Goal: Information Seeking & Learning: Learn about a topic

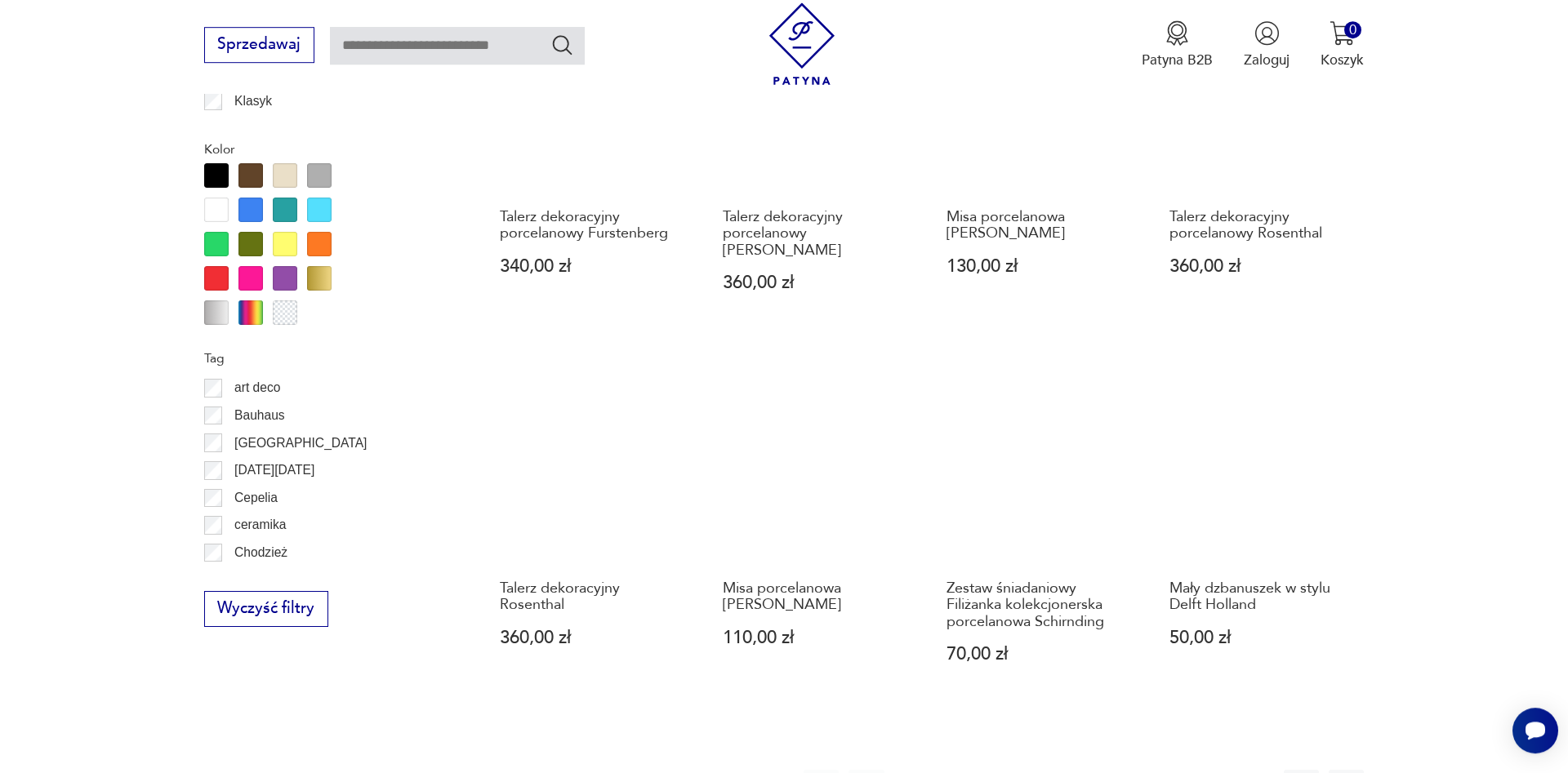
scroll to position [852, 0]
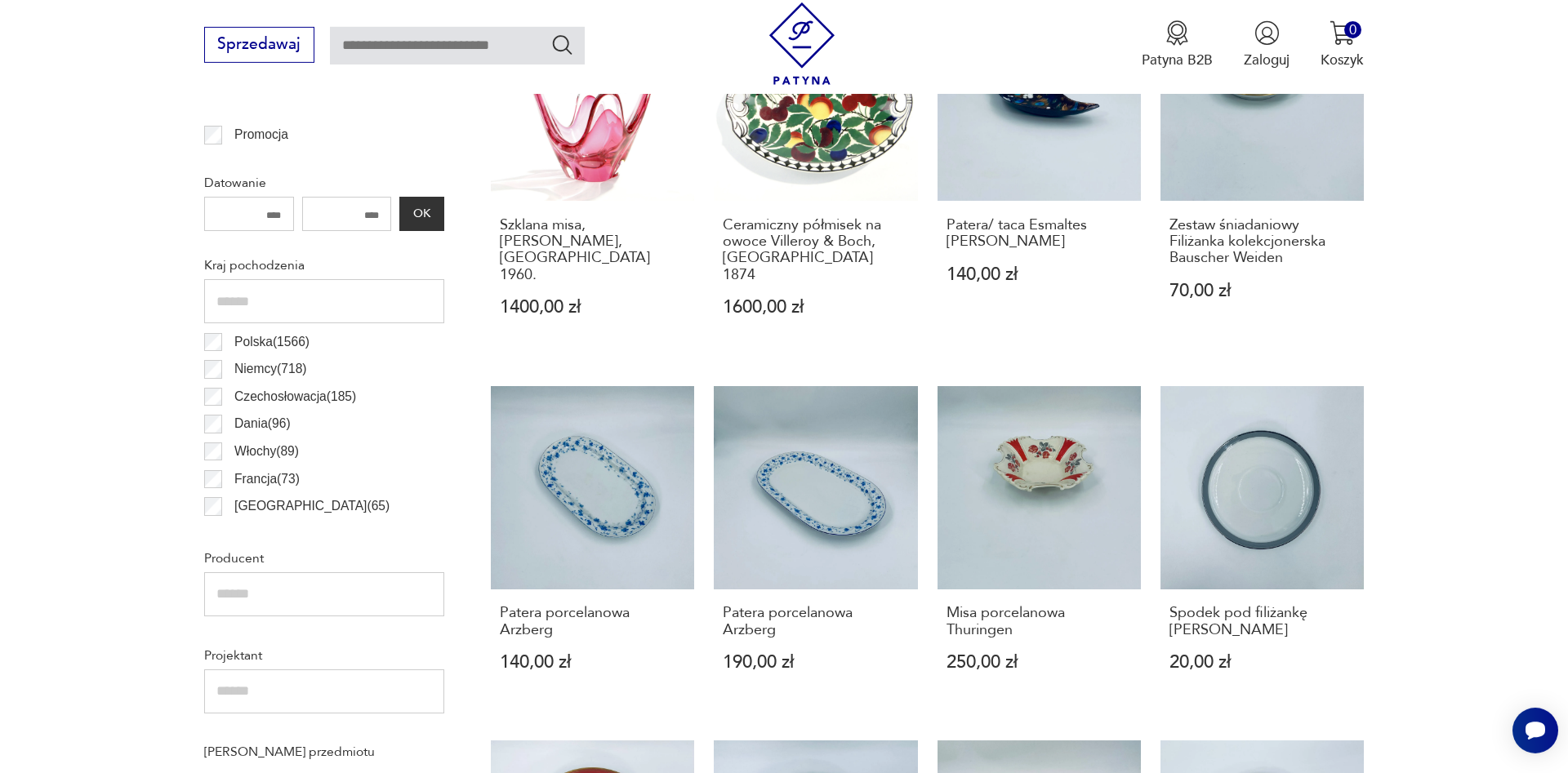
click at [244, 341] on p "Polska ( 1566 )" at bounding box center [272, 342] width 75 height 21
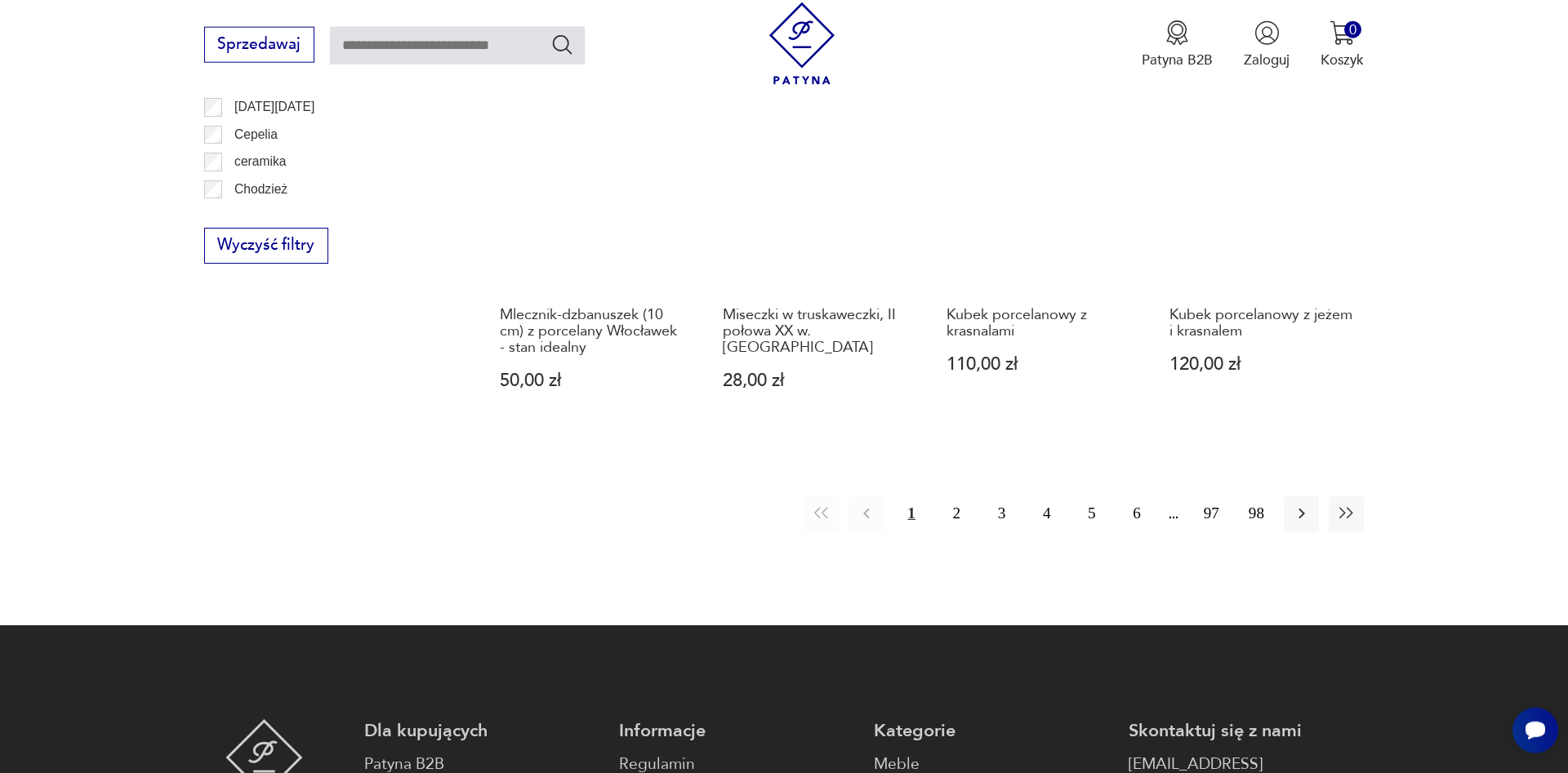
scroll to position [1602, 0]
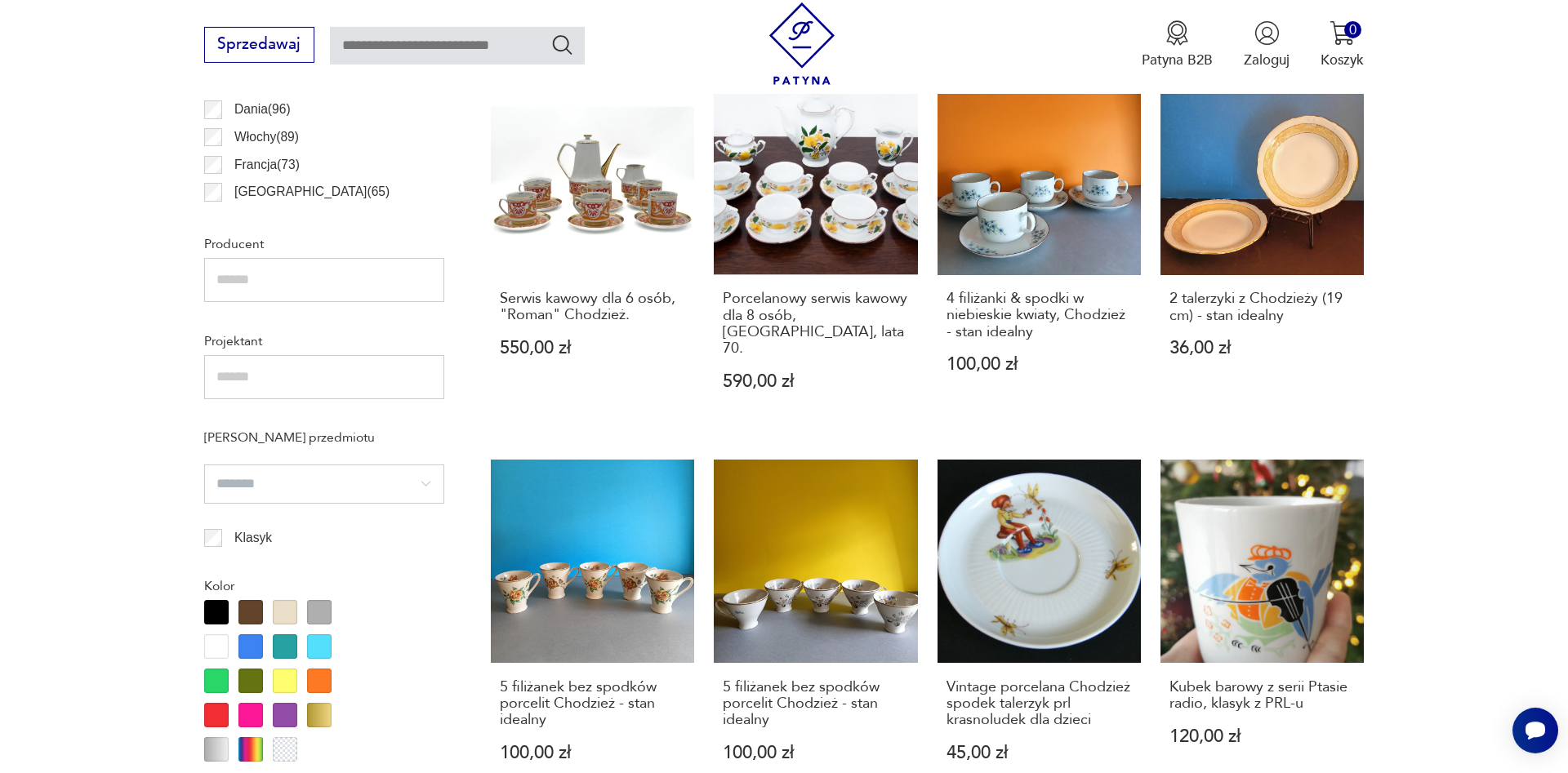
scroll to position [1199, 0]
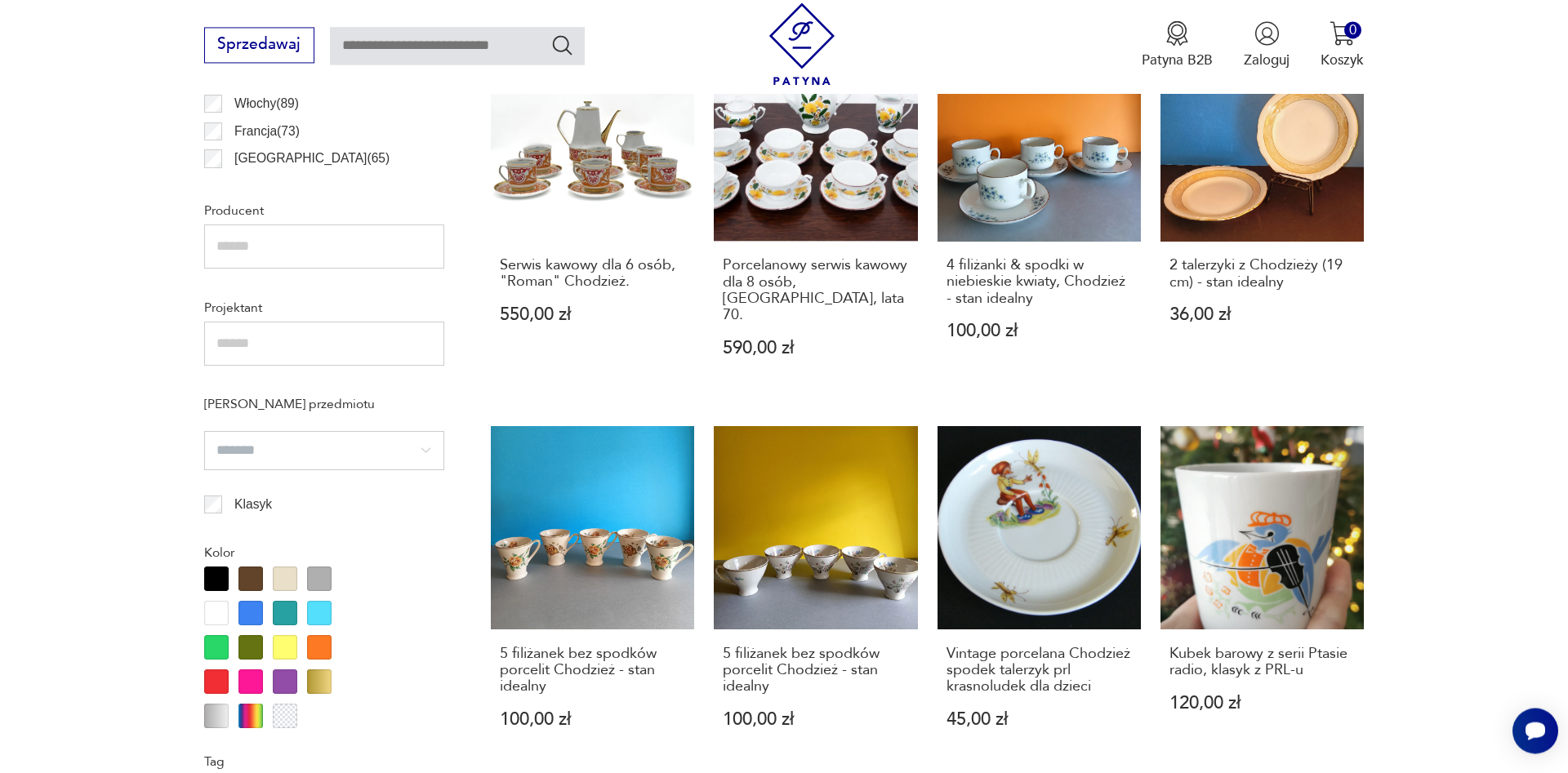
click at [211, 495] on div "Filtruj produkty Cena MIN MAX OK Promocja Datowanie OK Kraj pochodzenia Polska …" at bounding box center [324, 315] width 240 height 1431
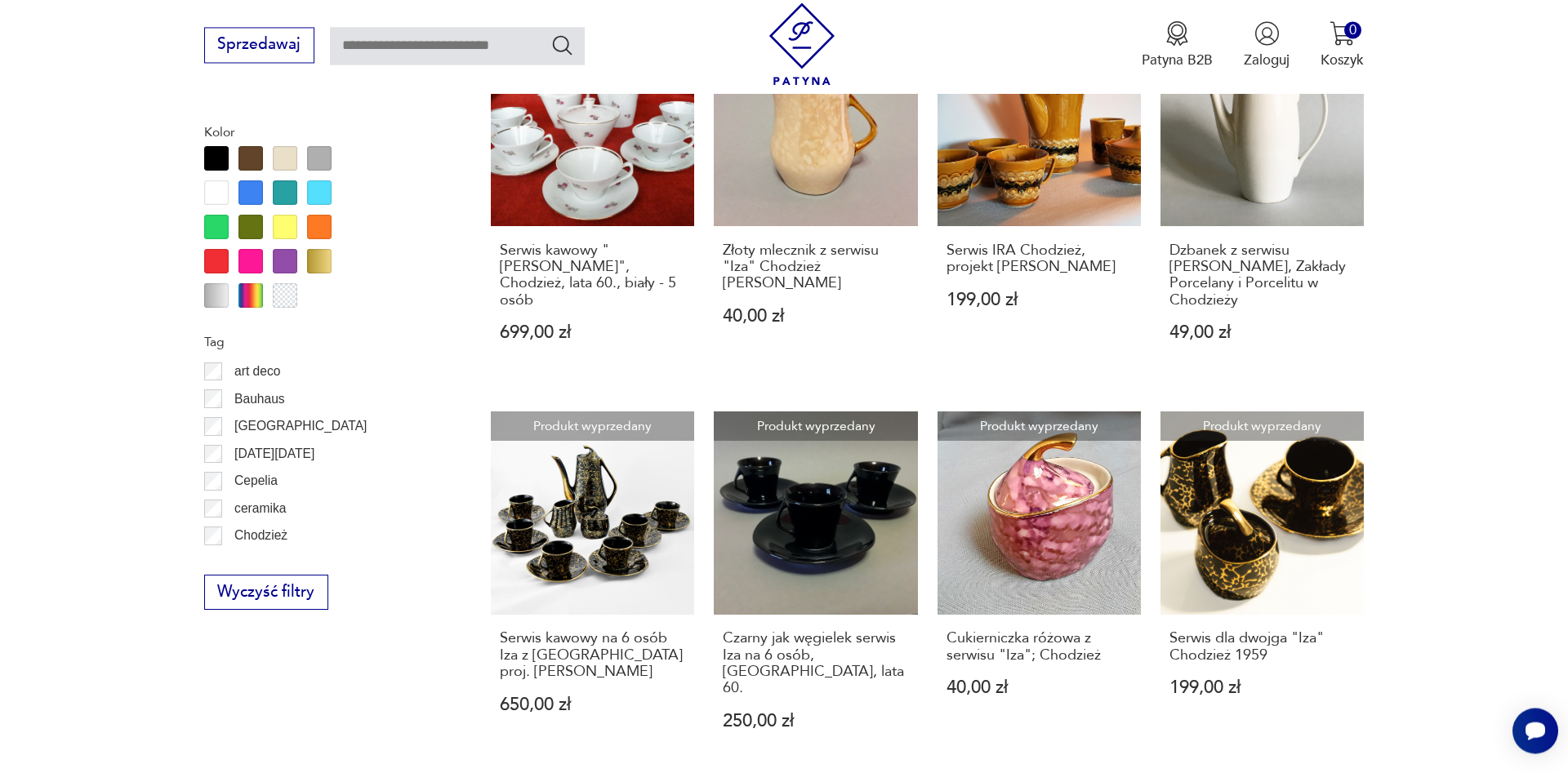
scroll to position [1604, 0]
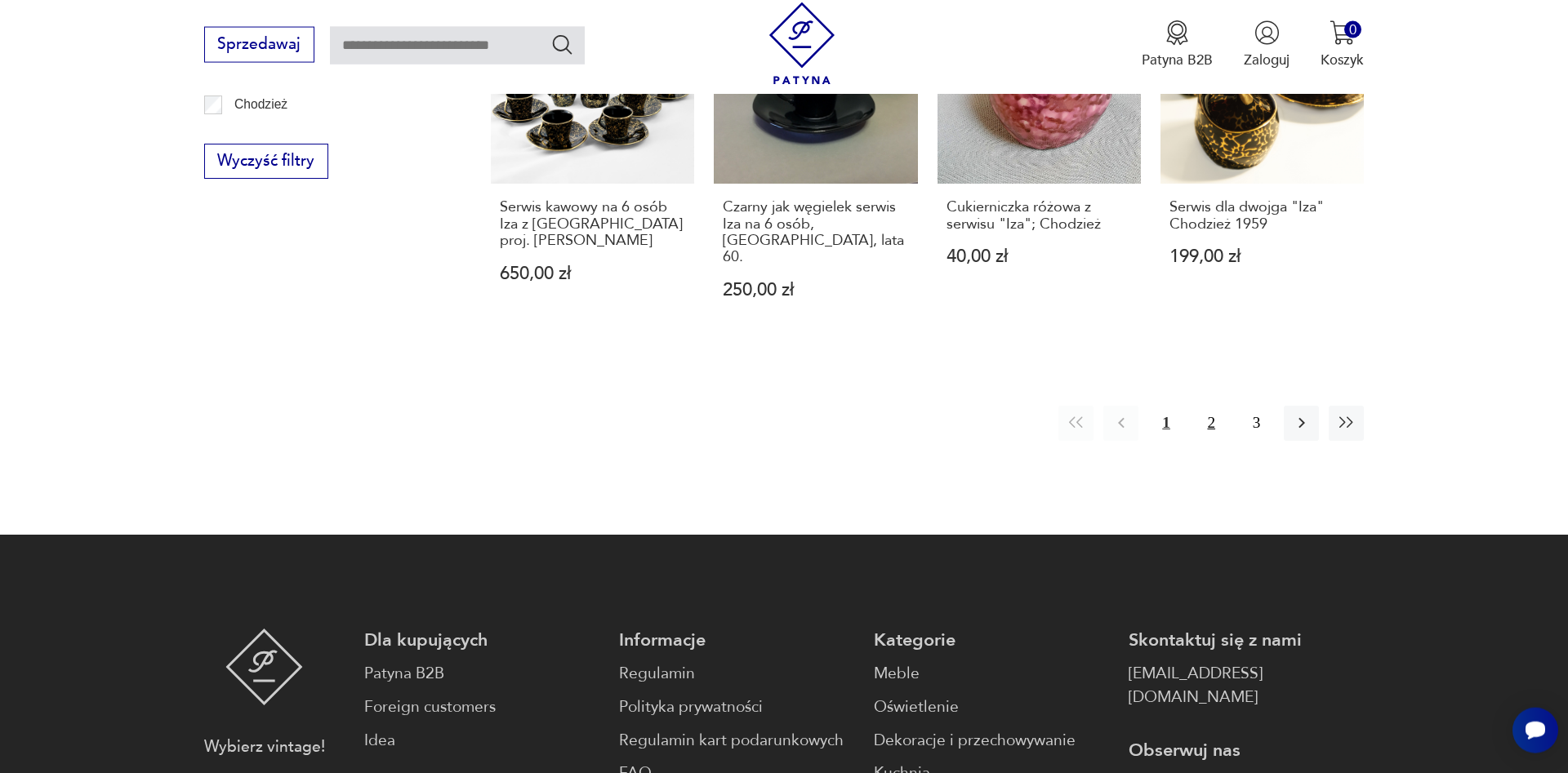
click at [1210, 406] on button "2" at bounding box center [1212, 424] width 35 height 35
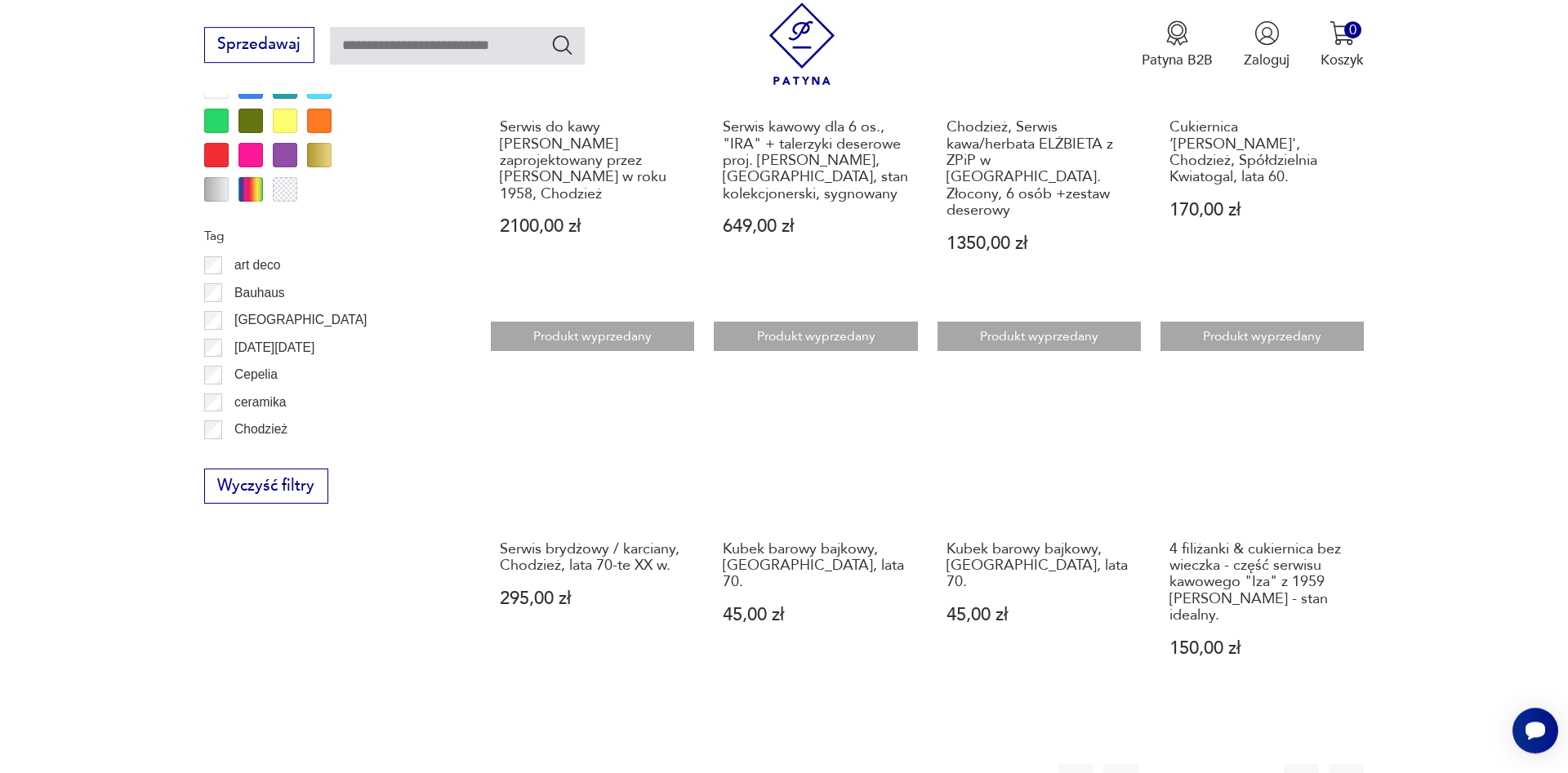
scroll to position [1287, 0]
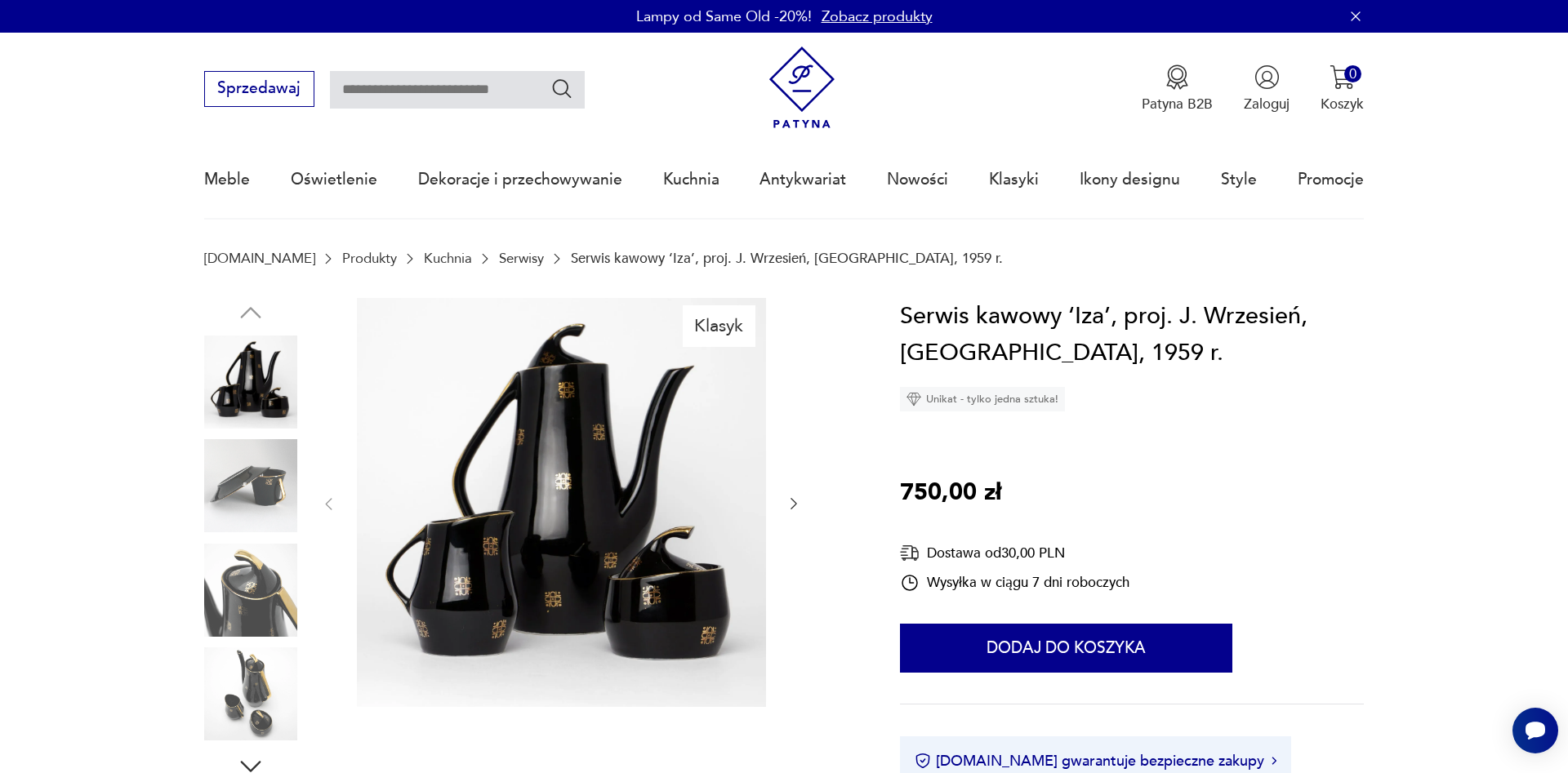
click at [566, 465] on img at bounding box center [561, 503] width 409 height 409
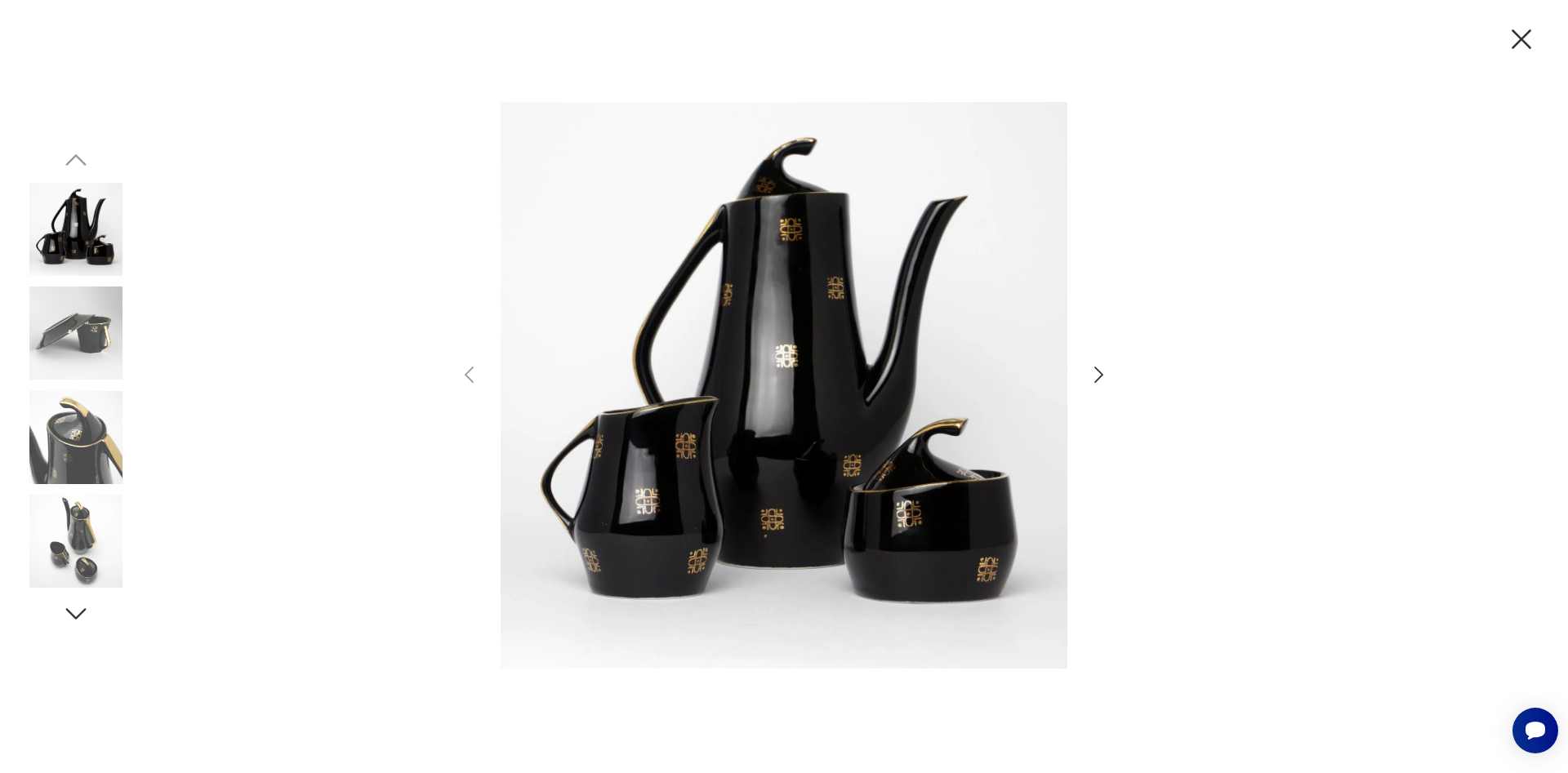
click at [1094, 378] on icon "button" at bounding box center [1099, 375] width 24 height 24
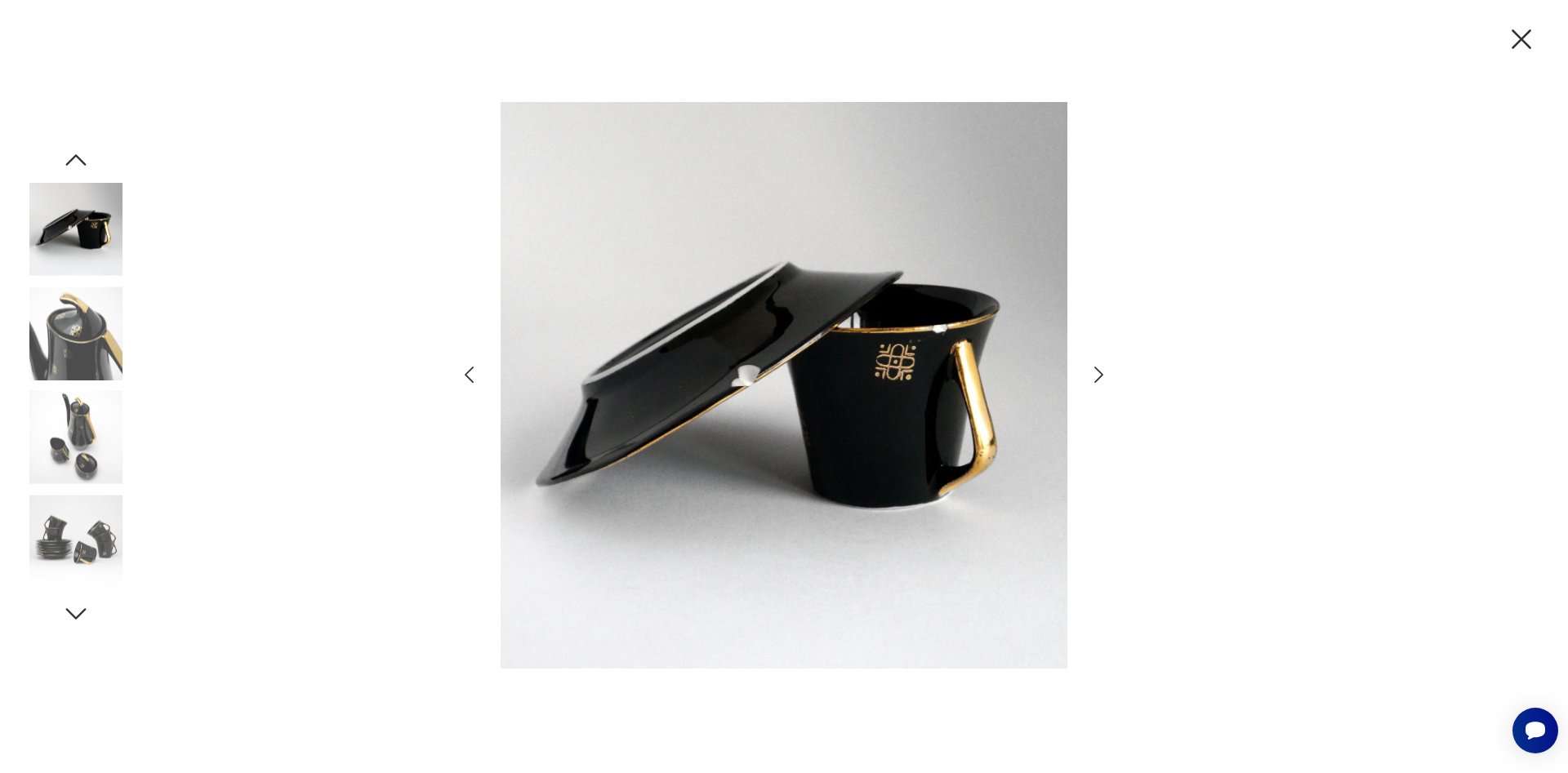
click at [1094, 378] on icon "button" at bounding box center [1099, 375] width 24 height 24
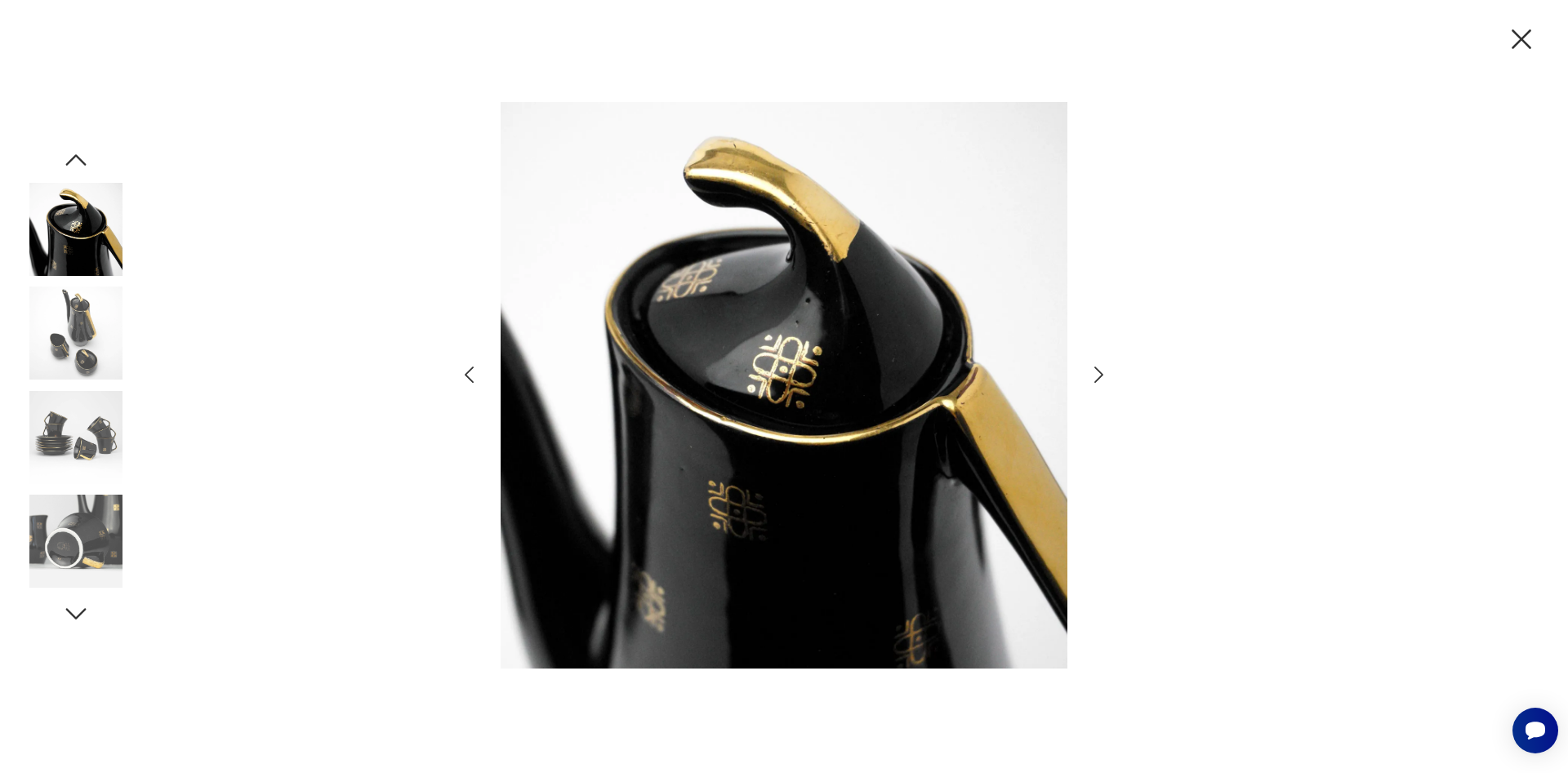
click at [1094, 378] on icon "button" at bounding box center [1099, 375] width 24 height 24
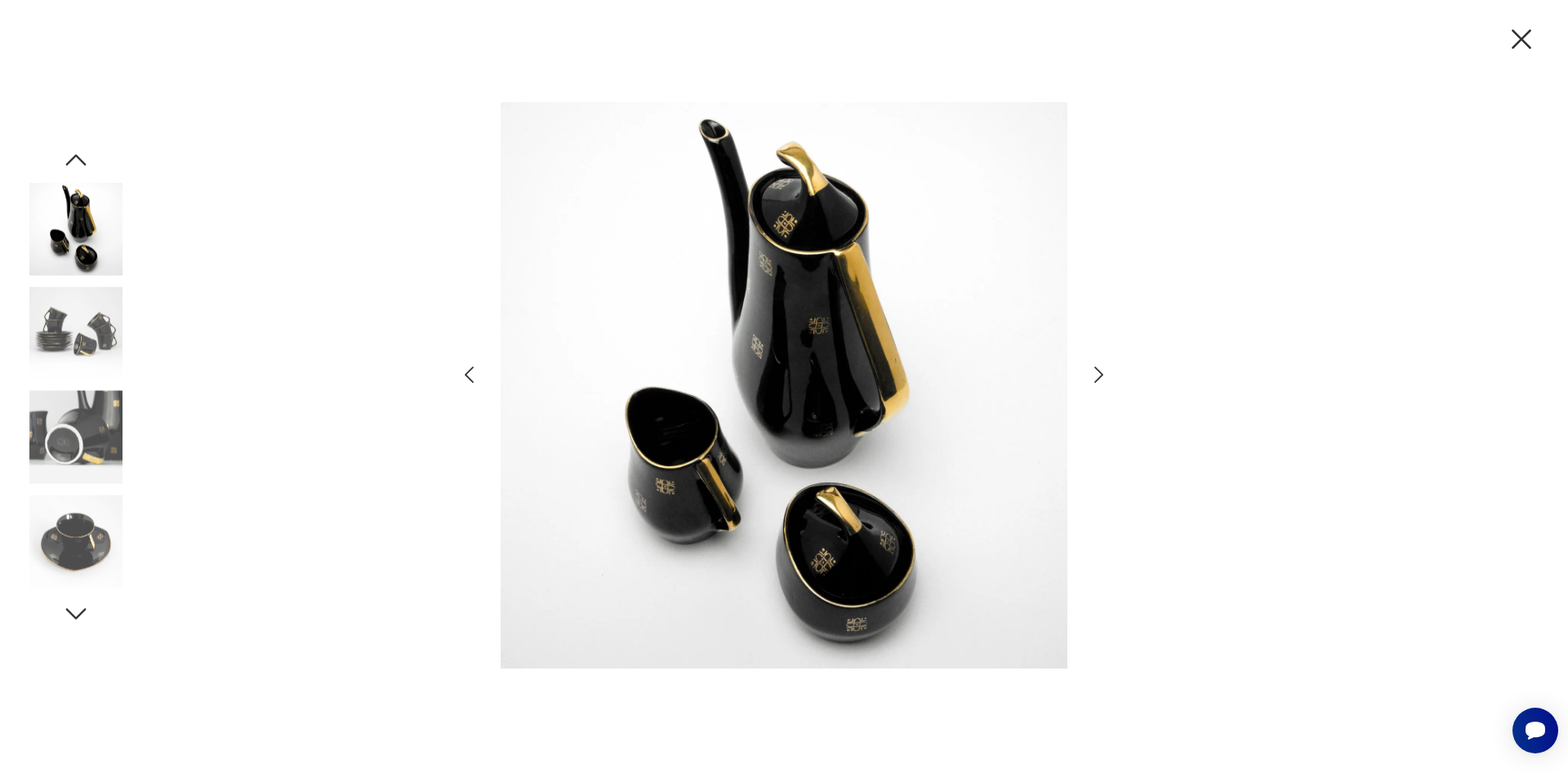
click at [1094, 378] on icon "button" at bounding box center [1099, 375] width 24 height 24
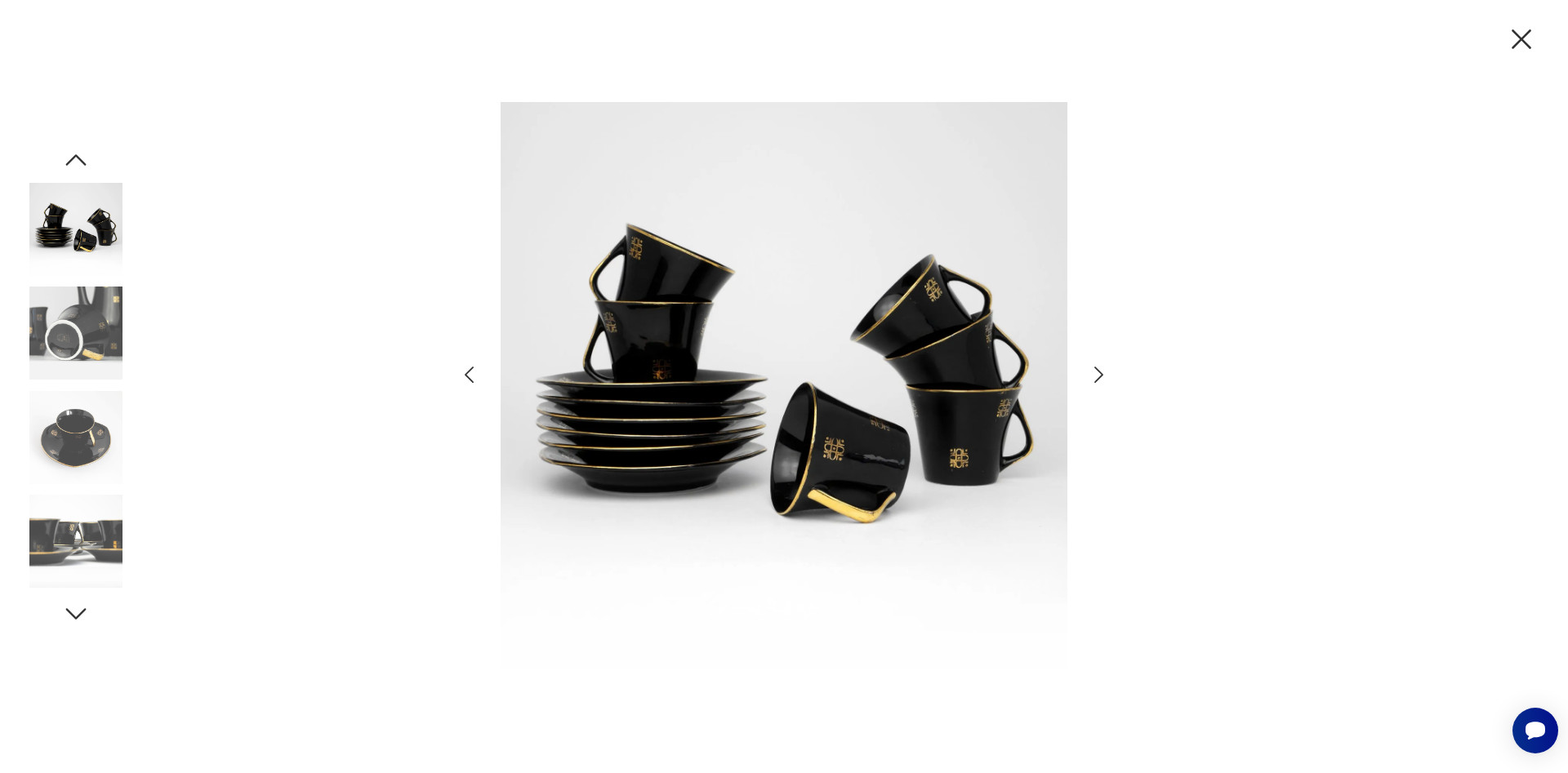
click at [1094, 378] on icon "button" at bounding box center [1099, 375] width 24 height 24
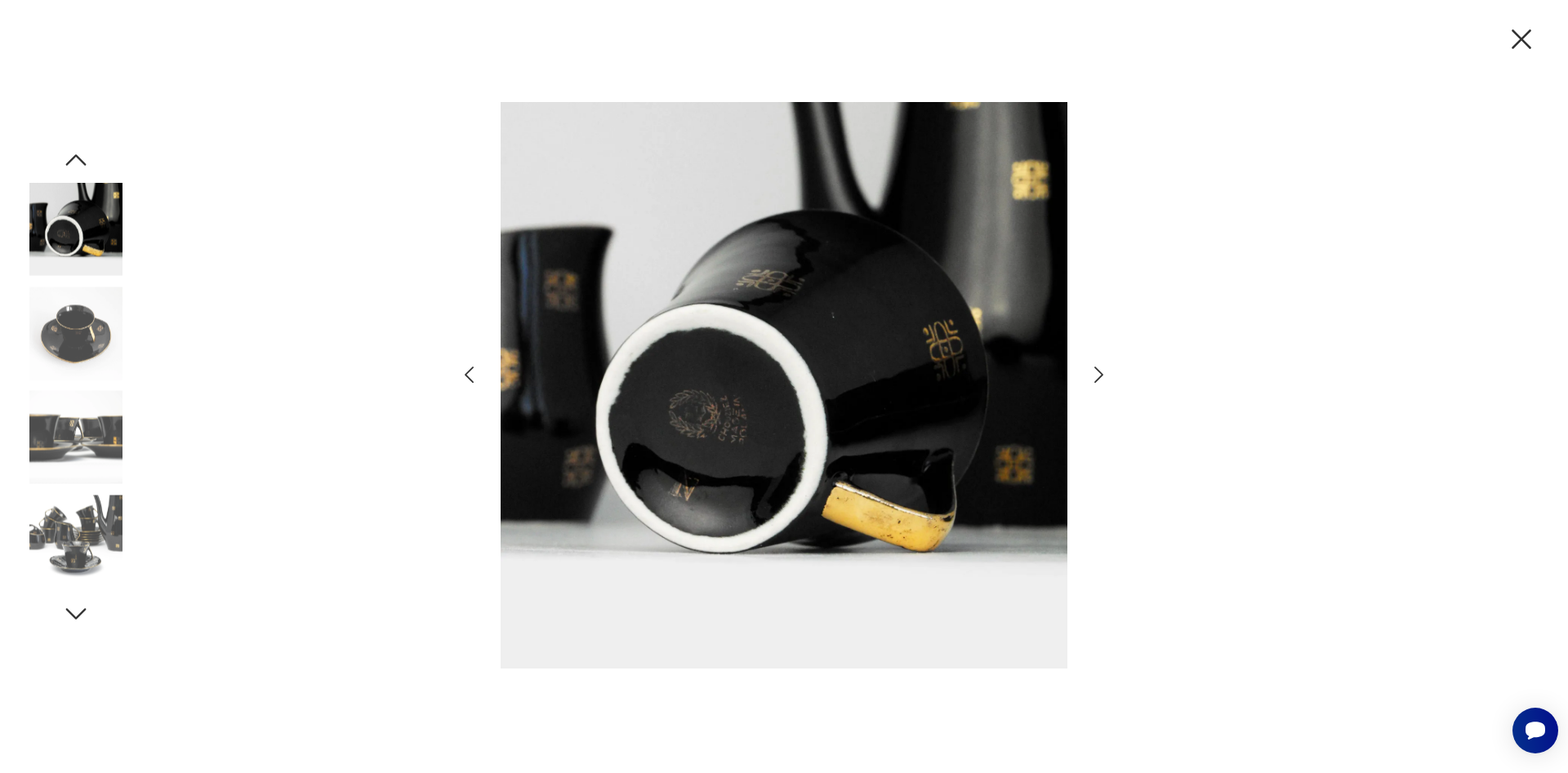
click at [1094, 378] on icon "button" at bounding box center [1099, 375] width 24 height 24
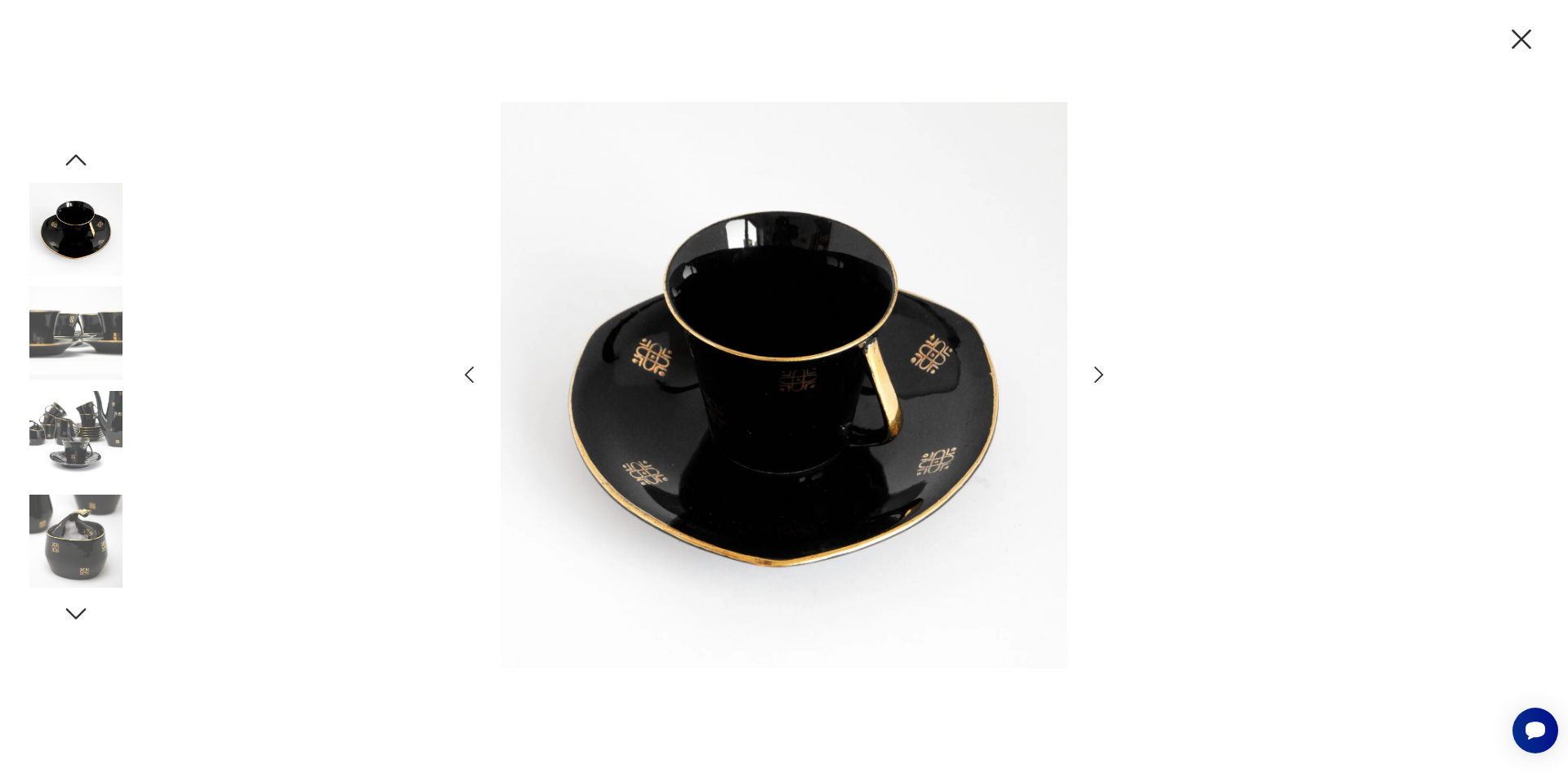
click at [1094, 378] on icon "button" at bounding box center [1099, 375] width 24 height 24
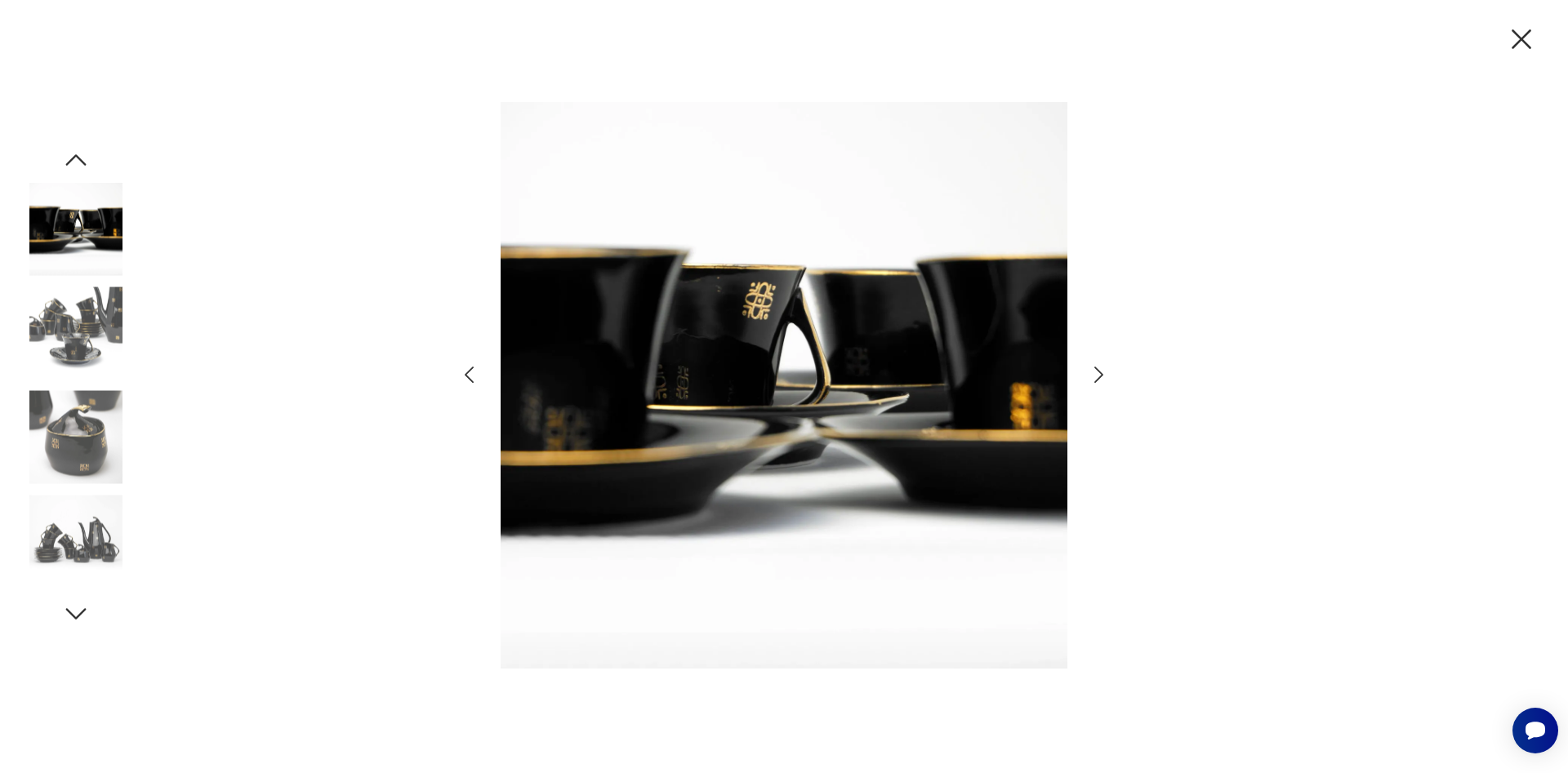
click at [1094, 378] on icon "button" at bounding box center [1099, 375] width 24 height 24
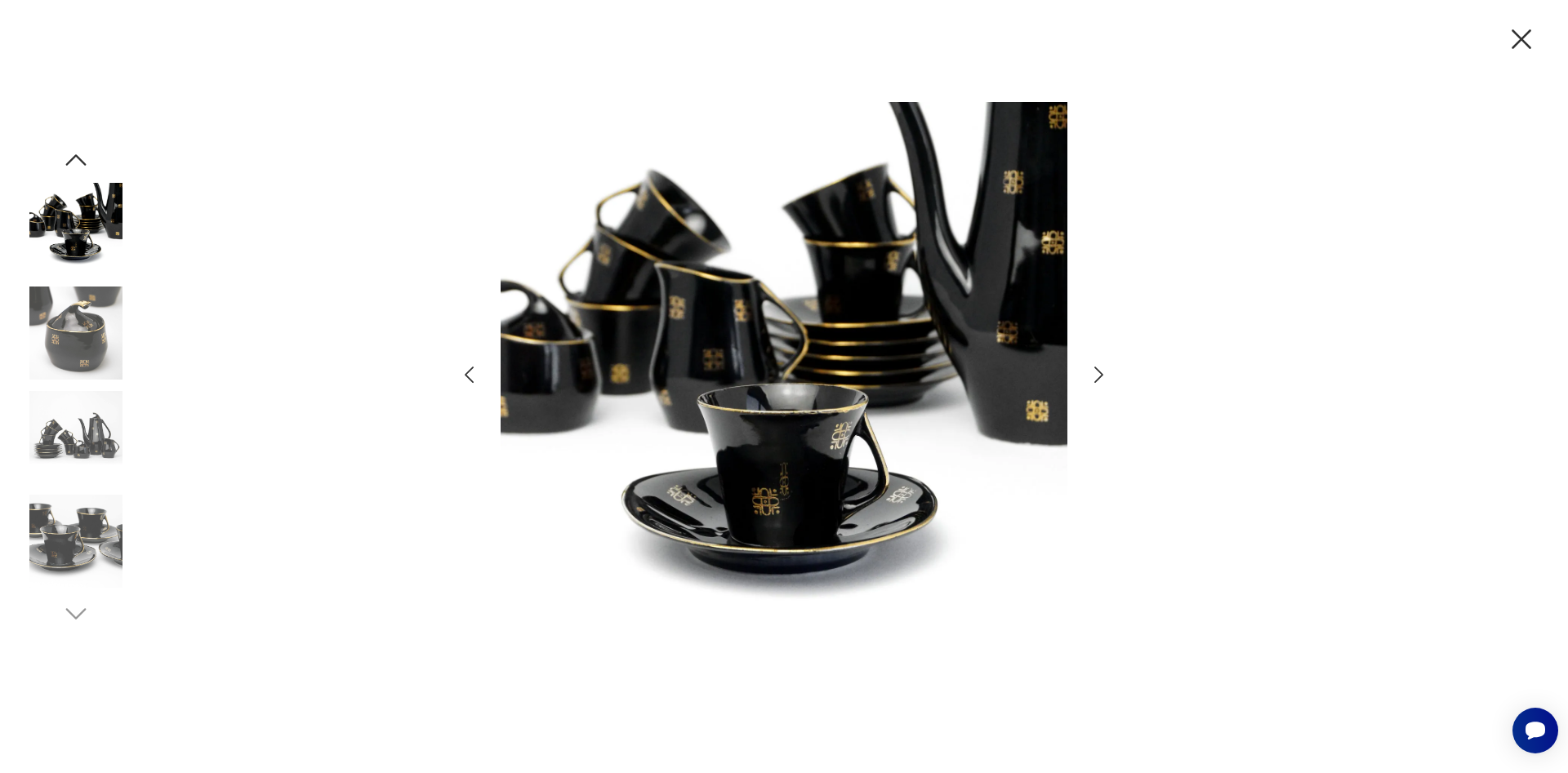
click at [1094, 378] on icon "button" at bounding box center [1099, 375] width 24 height 24
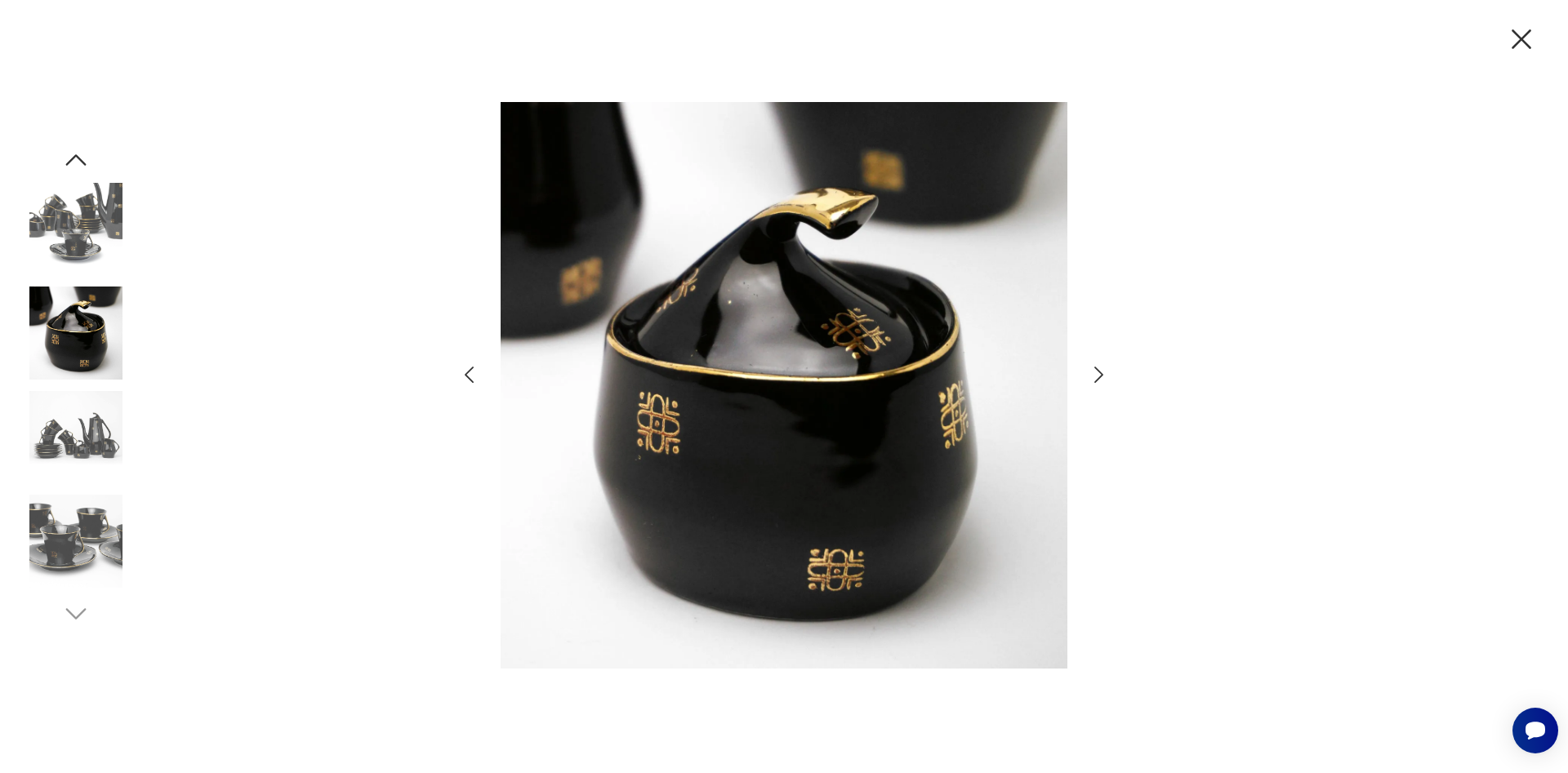
click at [1094, 378] on icon "button" at bounding box center [1099, 375] width 24 height 24
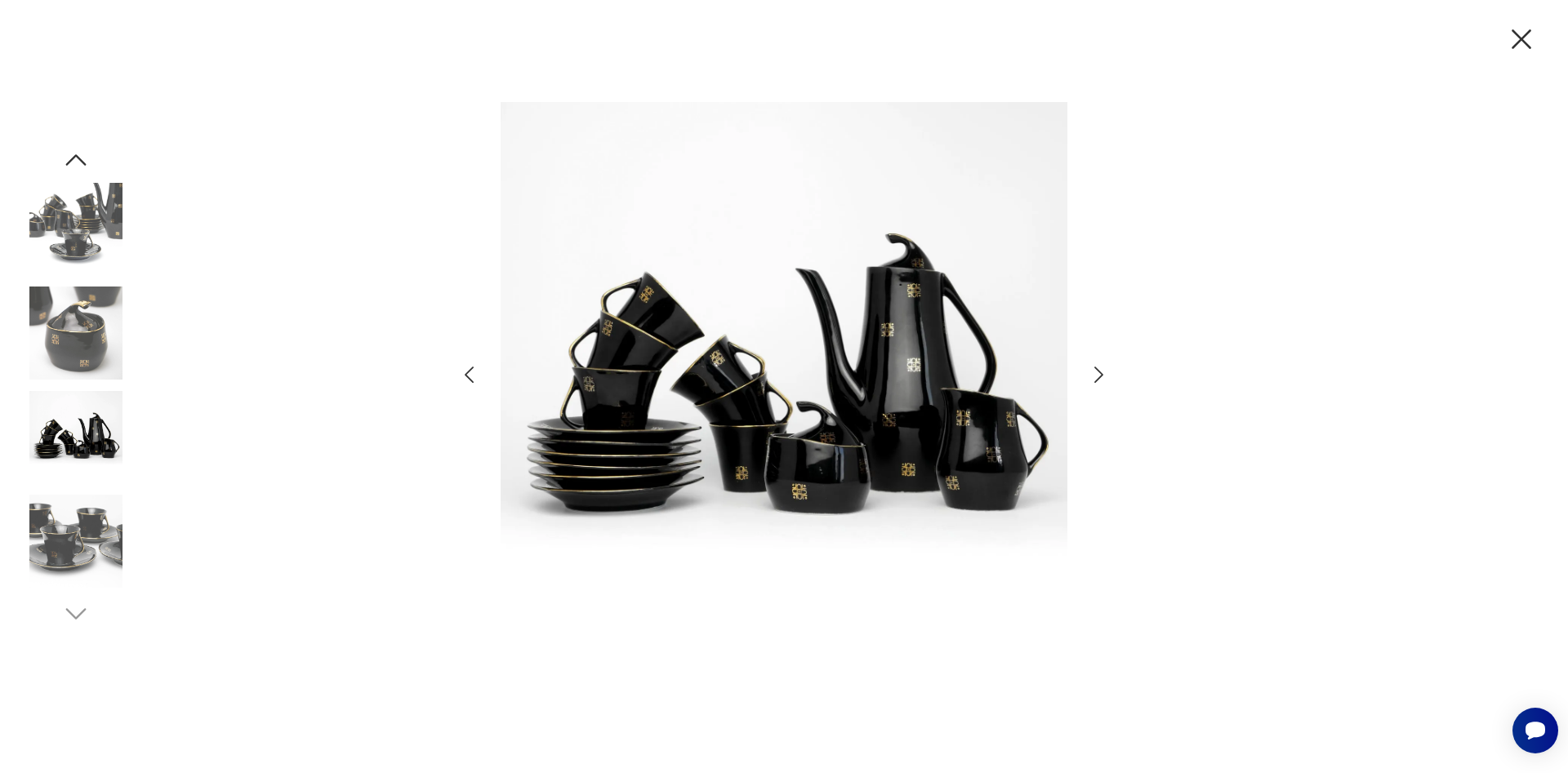
click at [1518, 51] on icon "button" at bounding box center [1520, 39] width 34 height 34
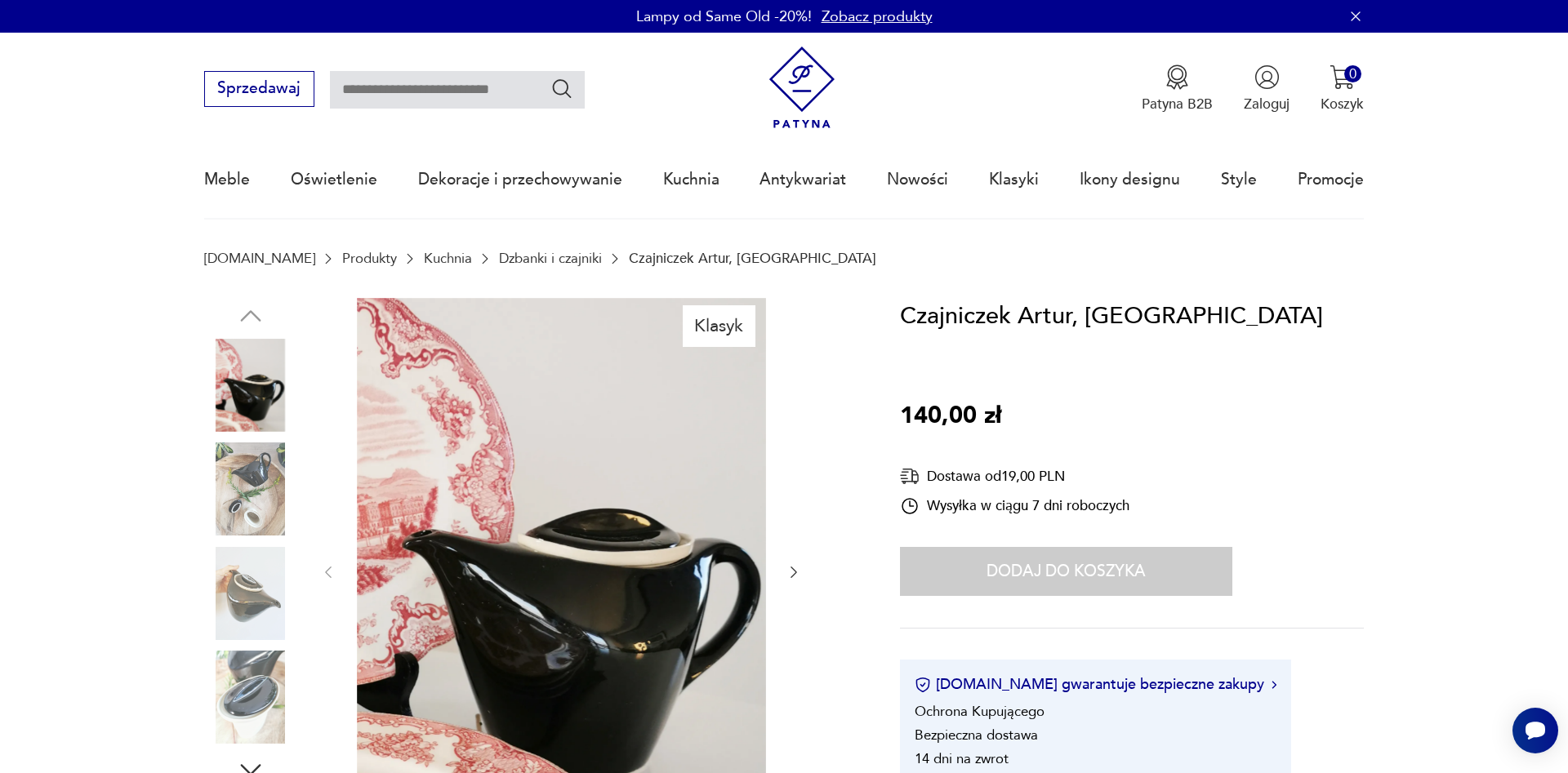
click at [789, 561] on div at bounding box center [561, 573] width 482 height 550
click at [792, 574] on icon "button" at bounding box center [793, 572] width 17 height 17
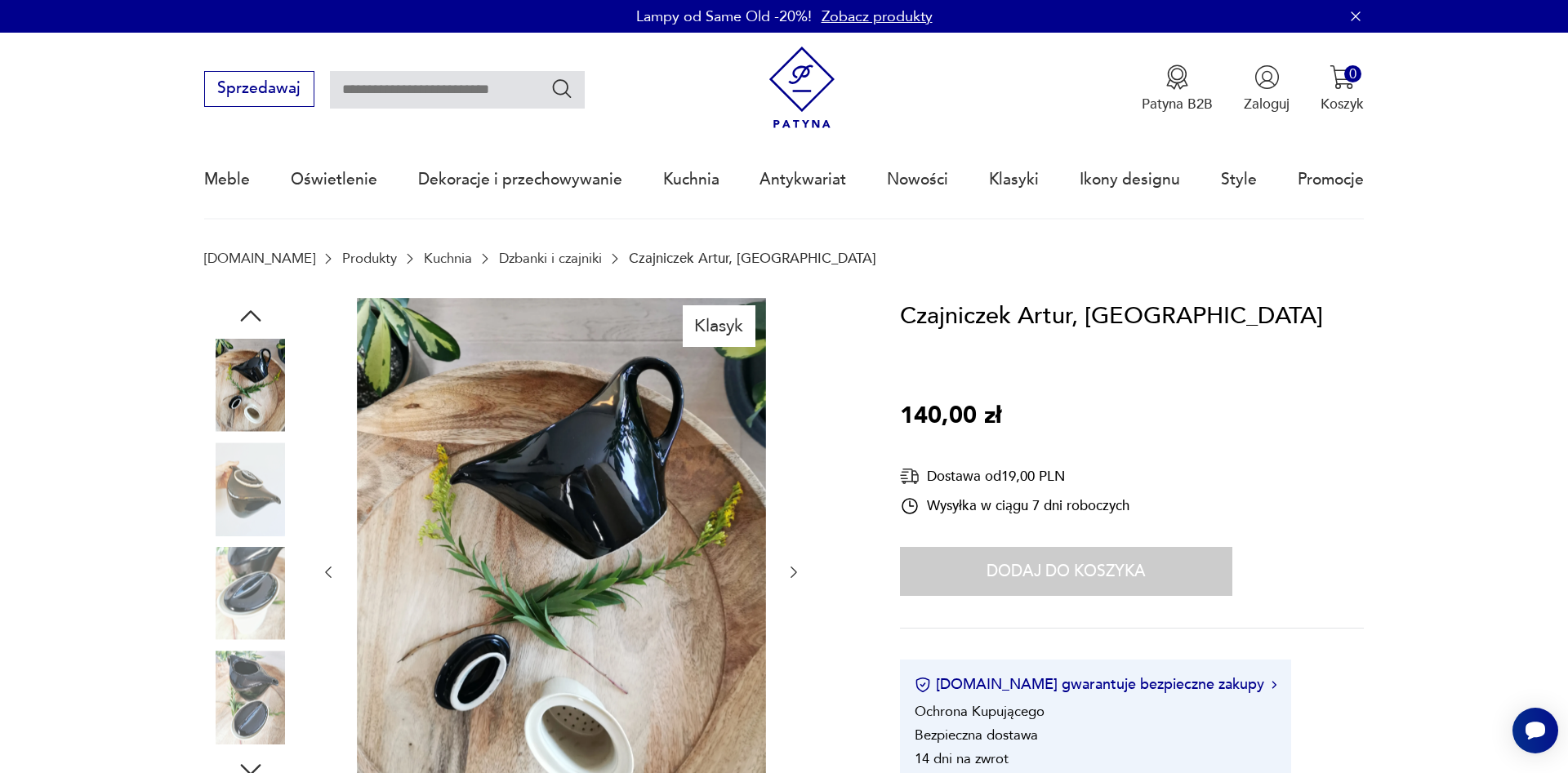
click at [792, 574] on icon "button" at bounding box center [793, 572] width 17 height 17
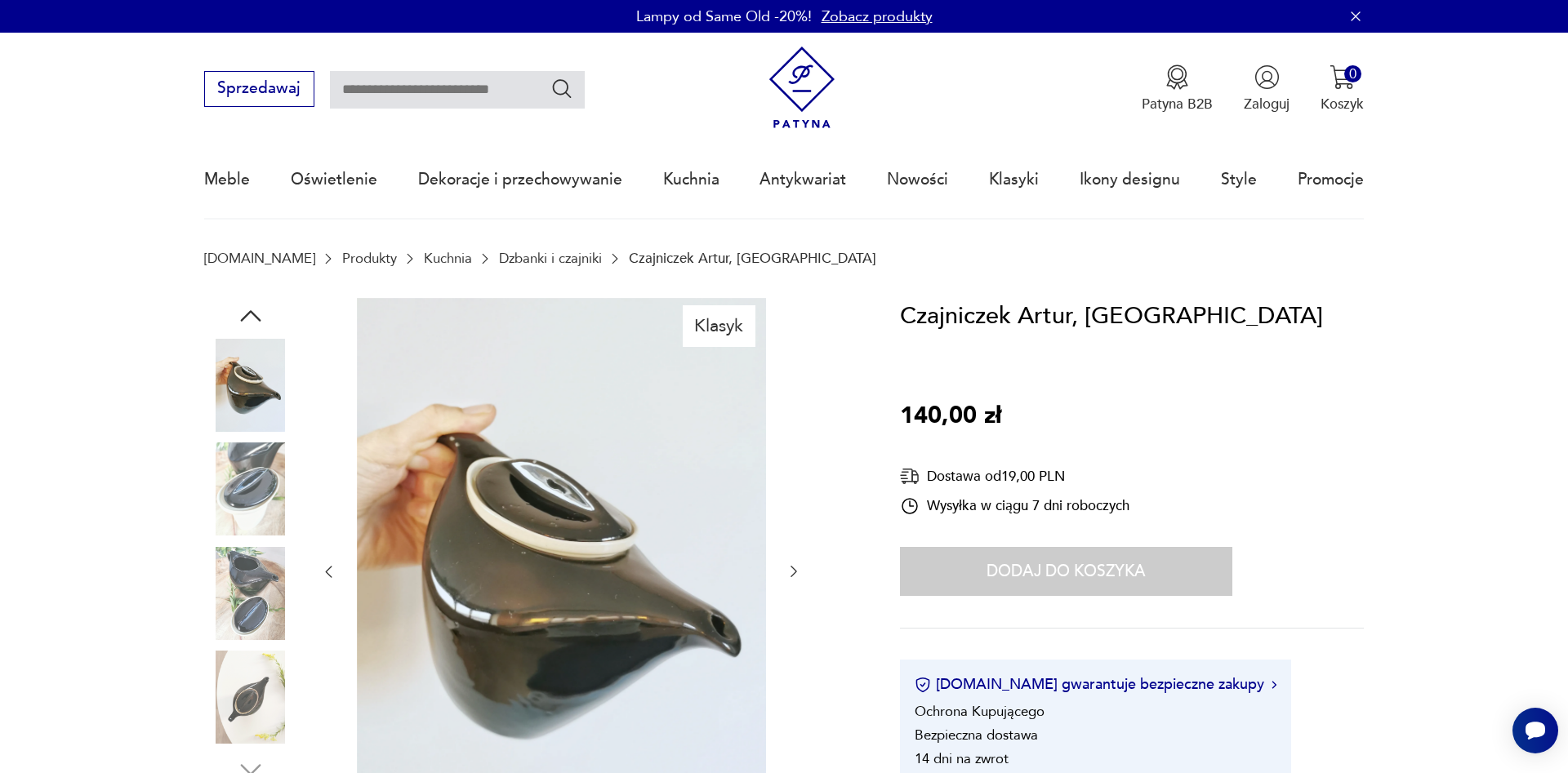
click at [792, 574] on icon "button" at bounding box center [793, 571] width 17 height 17
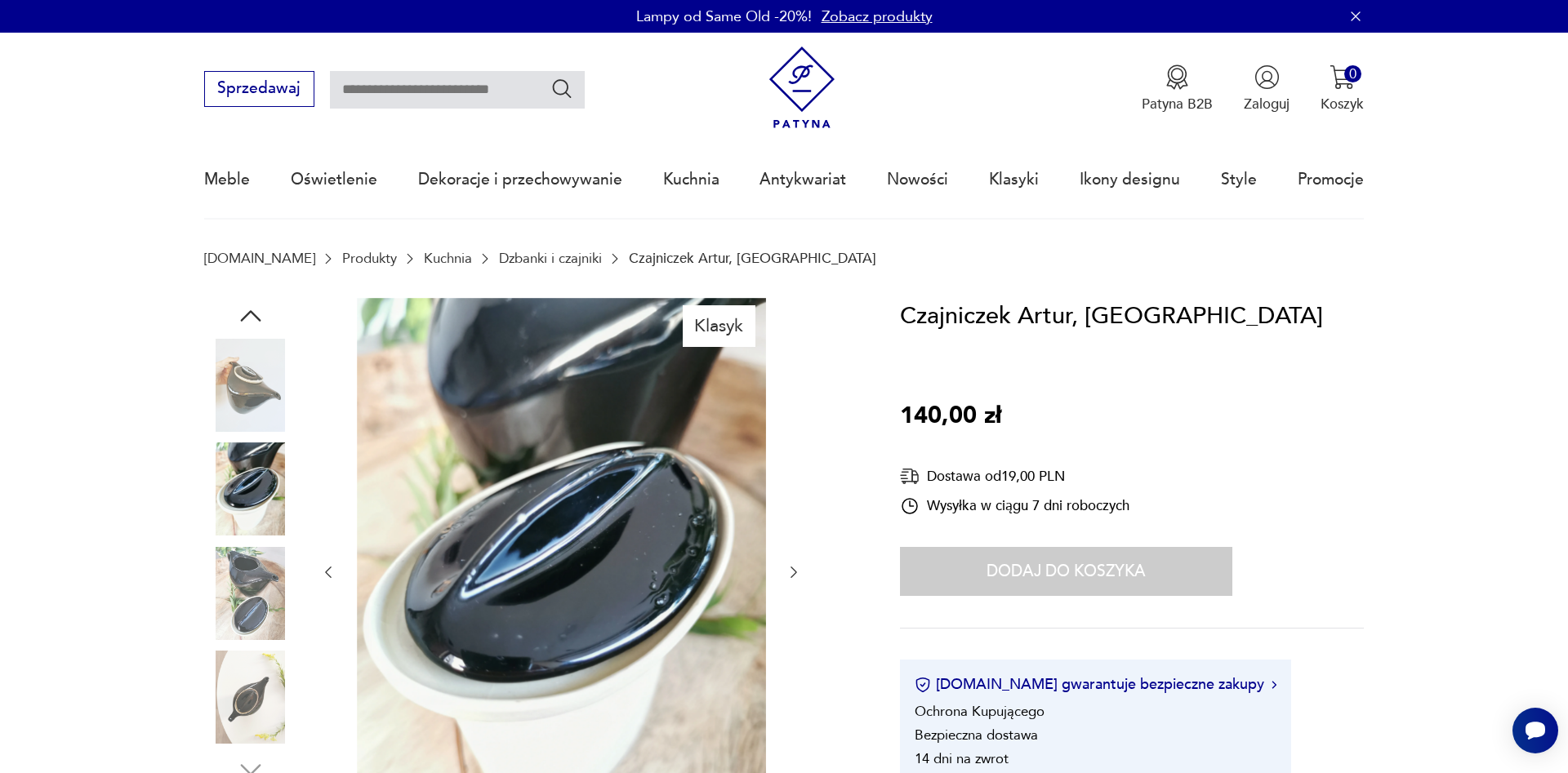
click at [792, 574] on icon "button" at bounding box center [793, 572] width 17 height 17
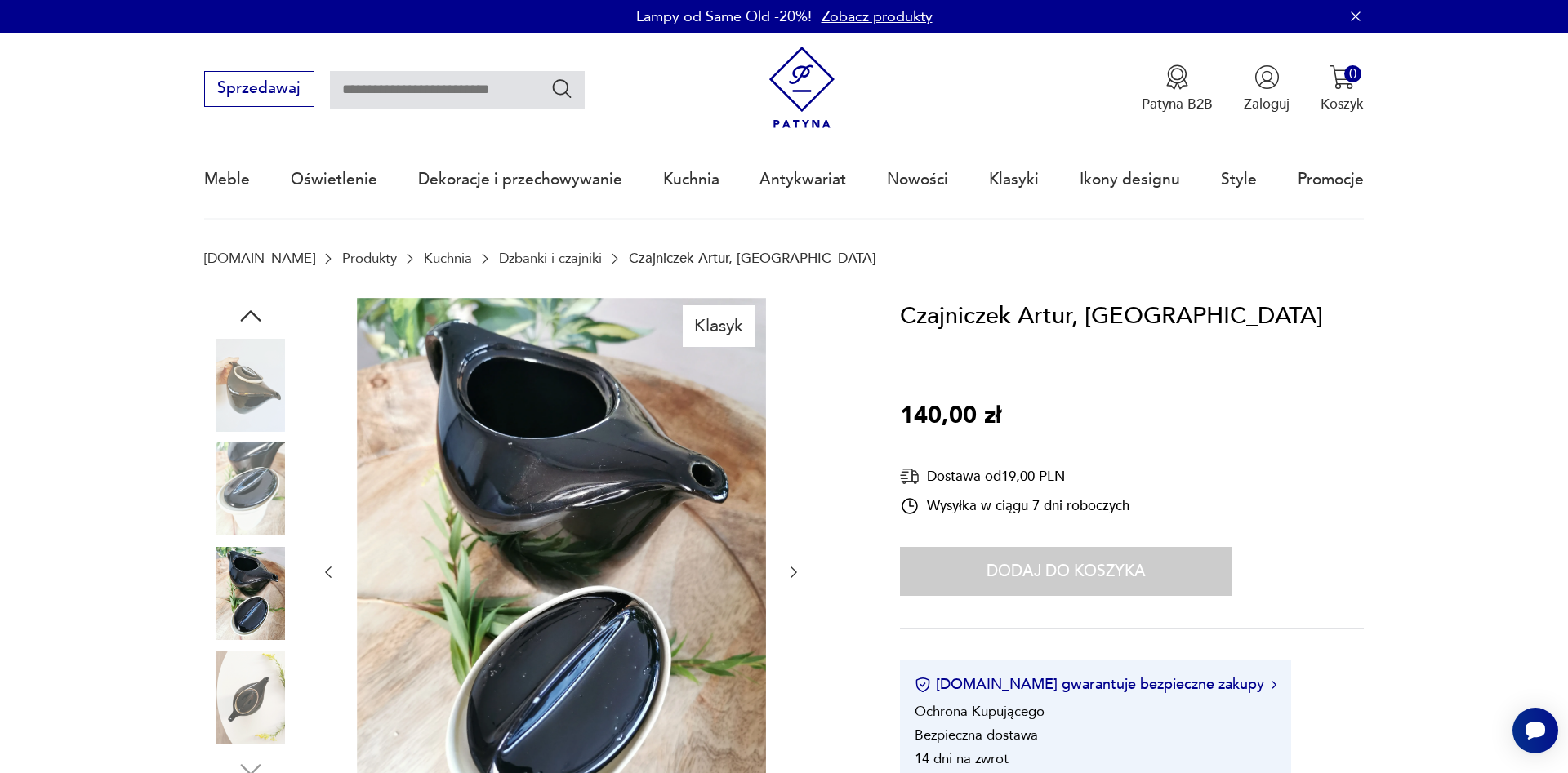
click at [792, 574] on icon "button" at bounding box center [793, 572] width 17 height 17
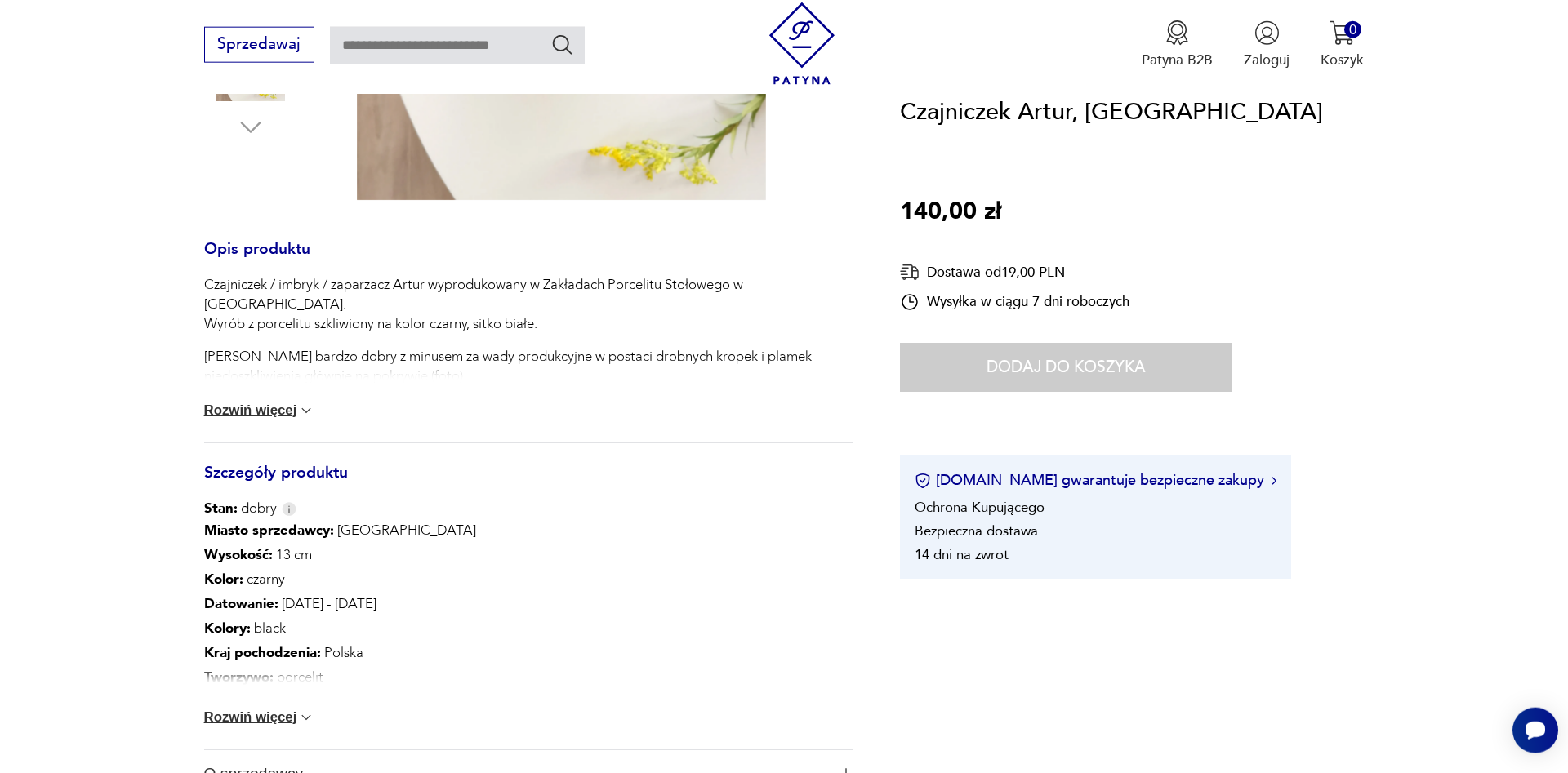
scroll to position [746, 0]
